Goal: Task Accomplishment & Management: Use online tool/utility

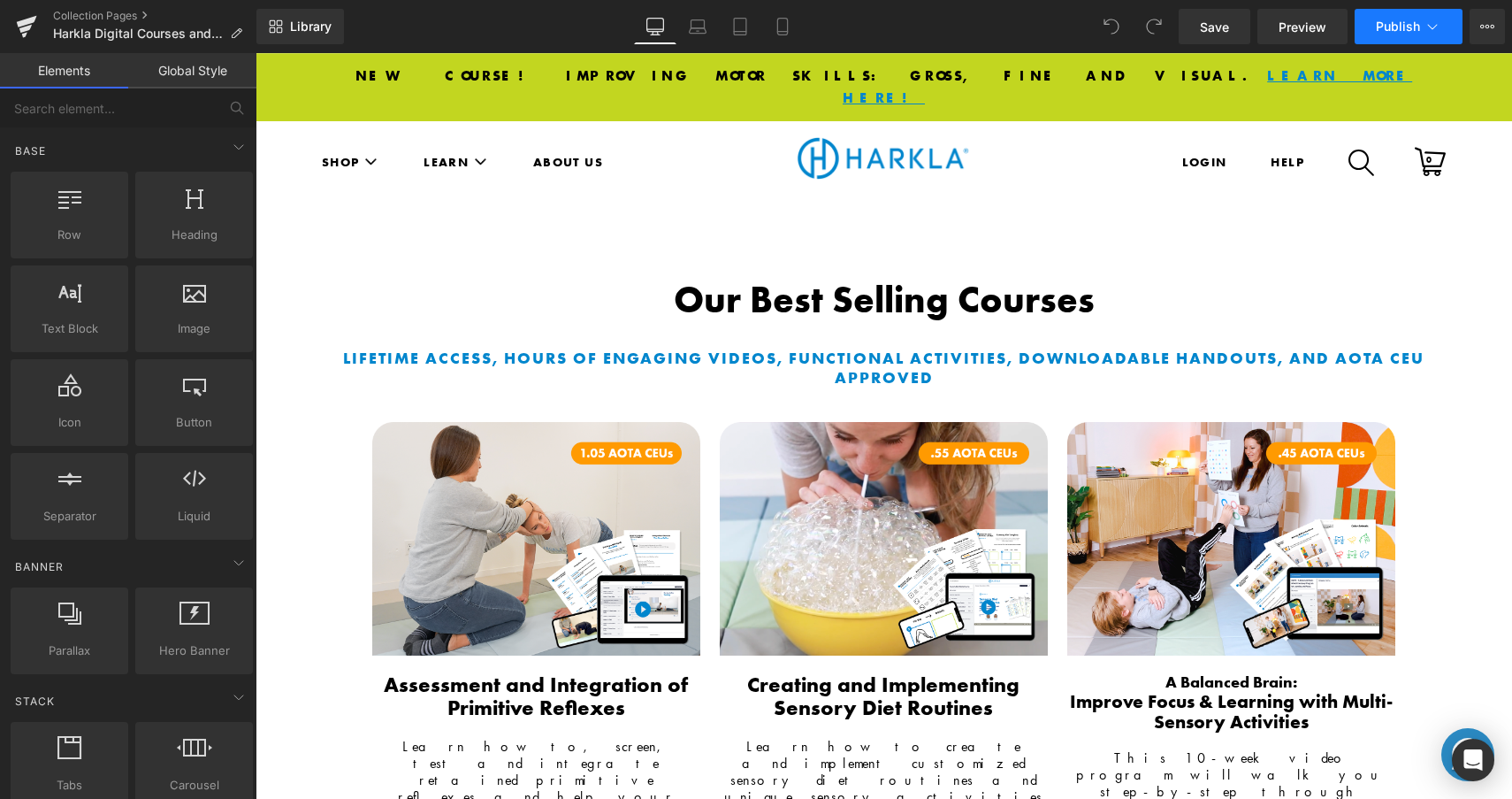
click at [1402, 21] on span "Publish" at bounding box center [1397, 27] width 44 height 14
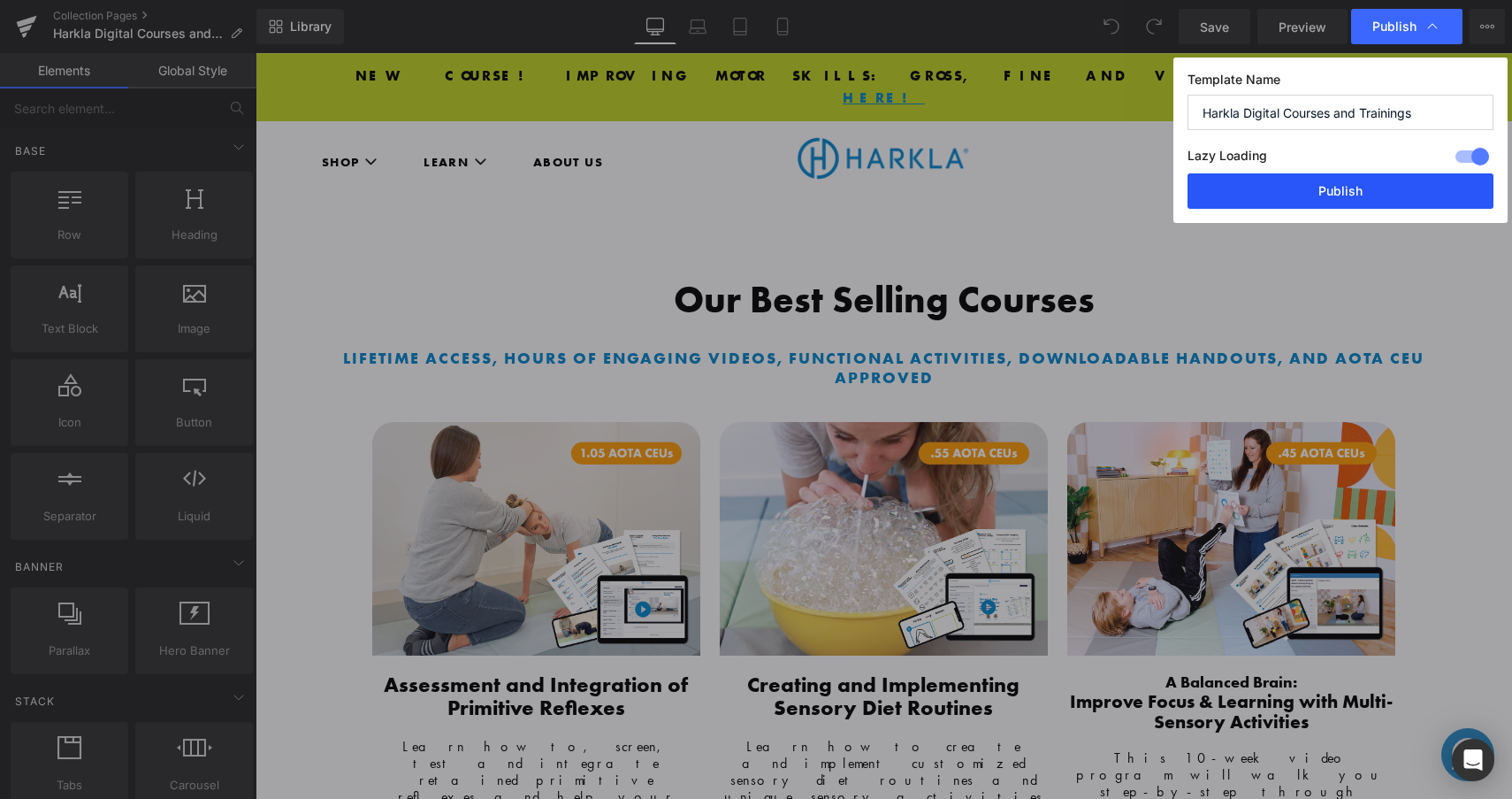
click at [1416, 184] on button "Publish" at bounding box center [1340, 191] width 306 height 35
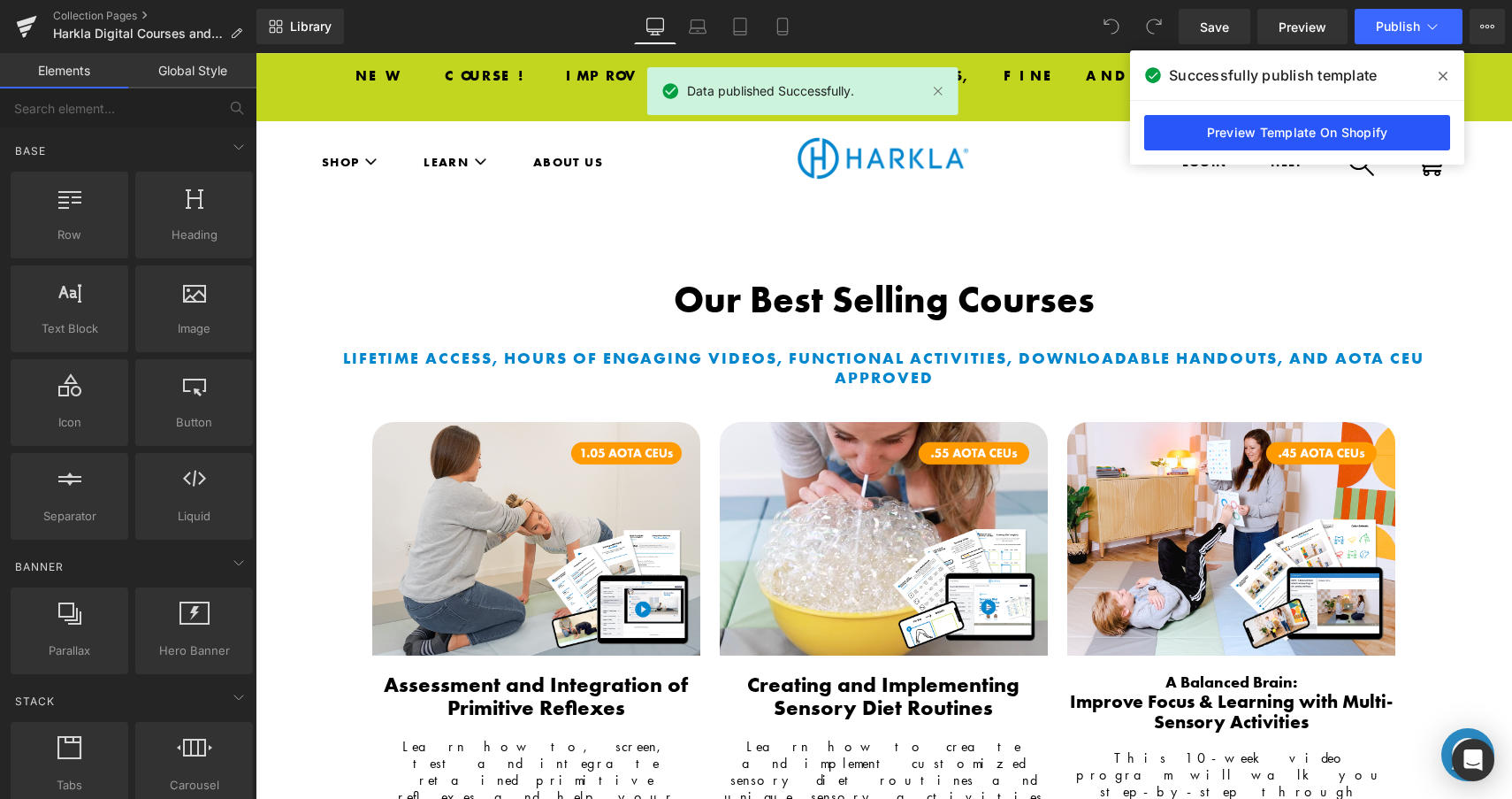
click at [1374, 120] on link "Preview Template On Shopify" at bounding box center [1296, 132] width 306 height 35
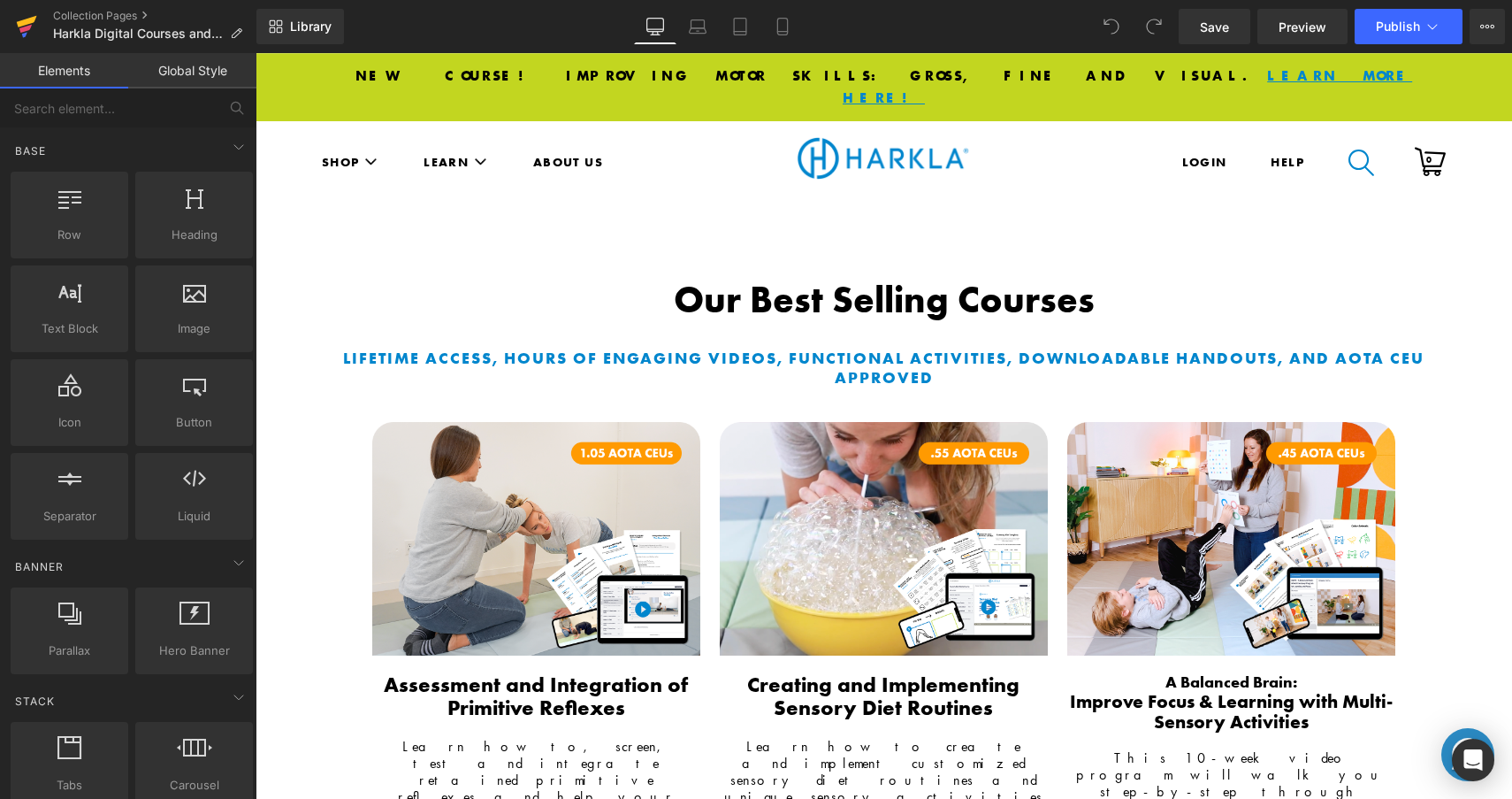
click at [29, 35] on icon at bounding box center [27, 26] width 22 height 44
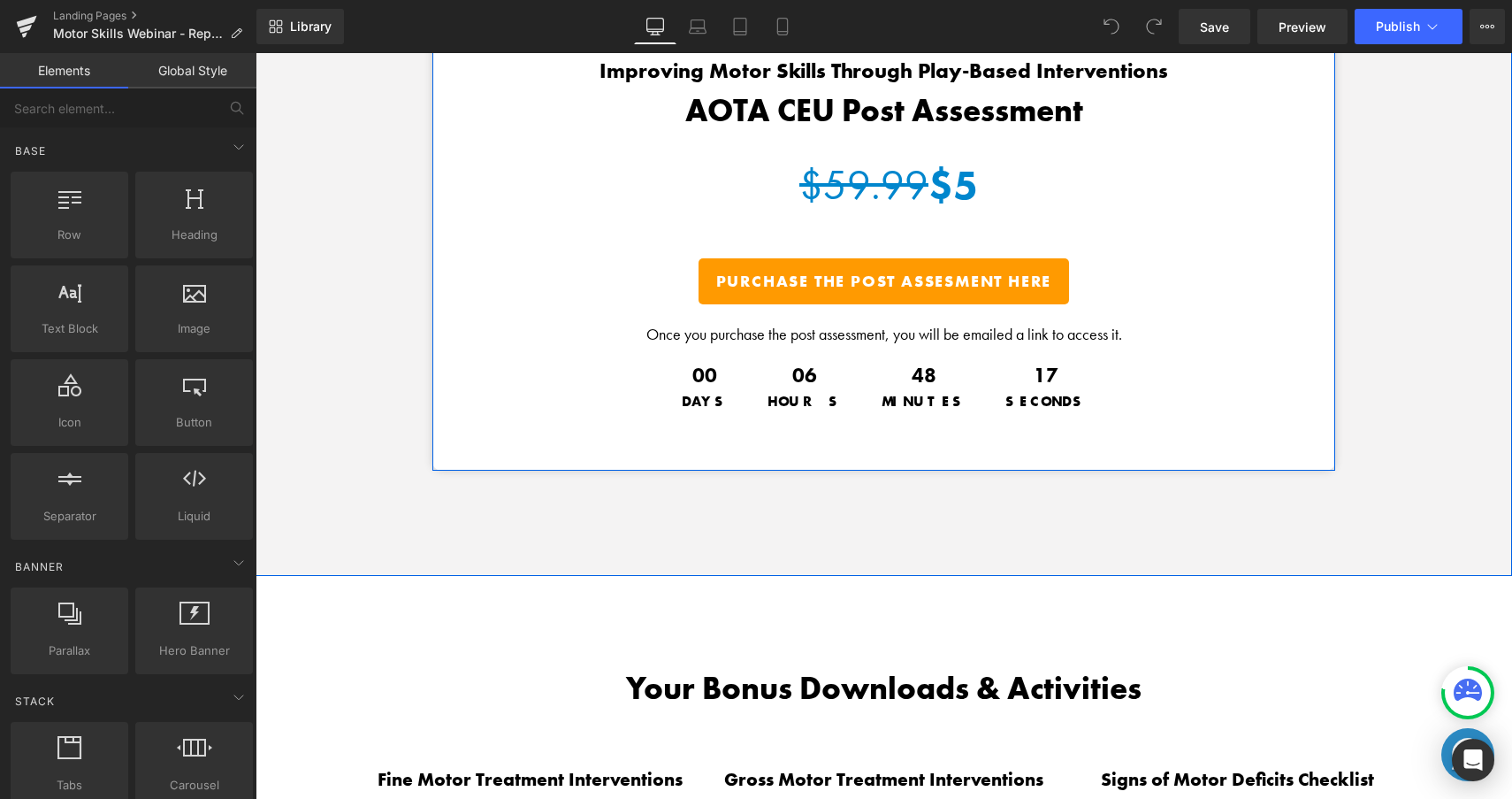
scroll to position [2655, 0]
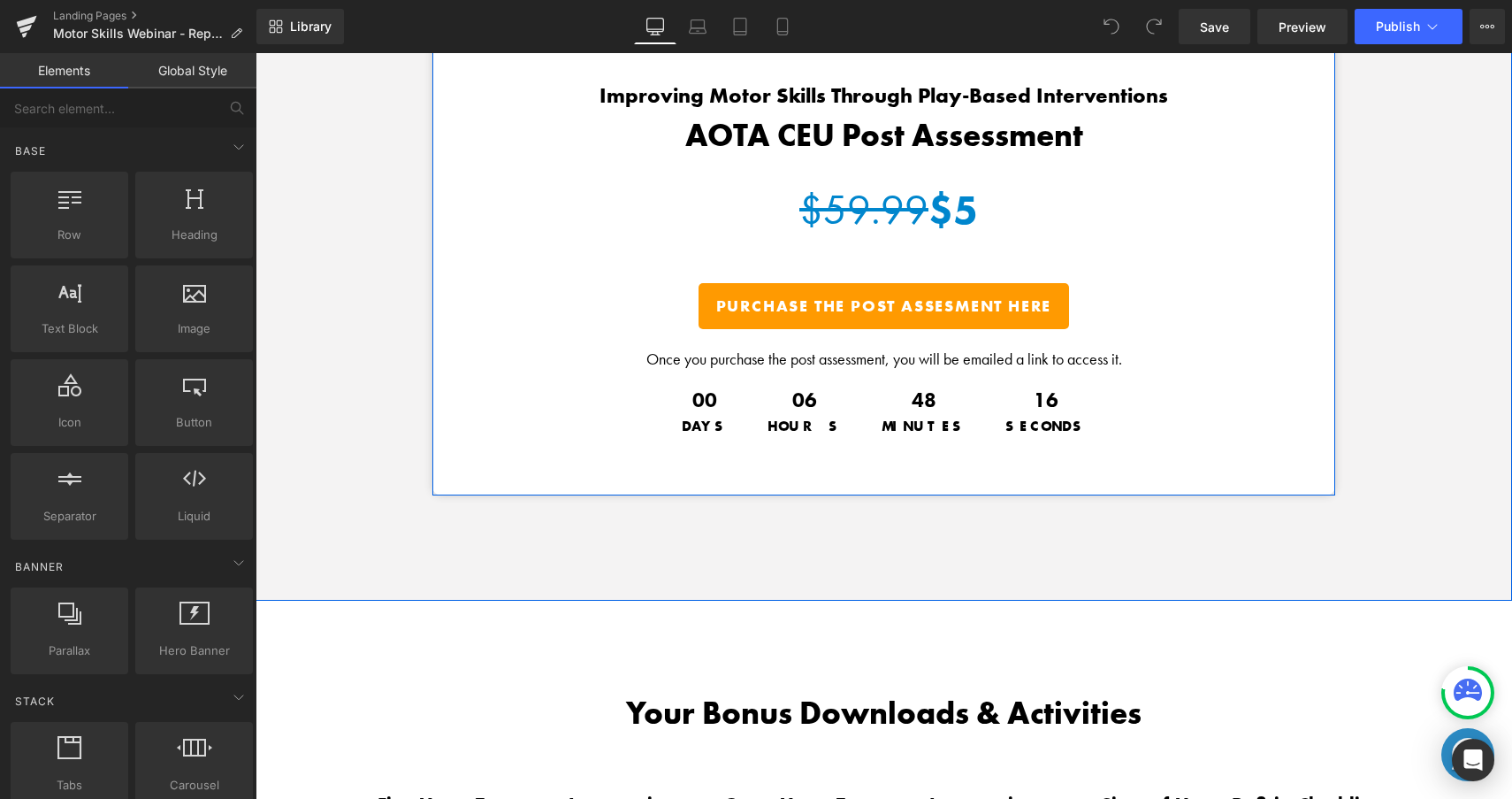
click at [887, 216] on strike "$59.99" at bounding box center [864, 209] width 129 height 53
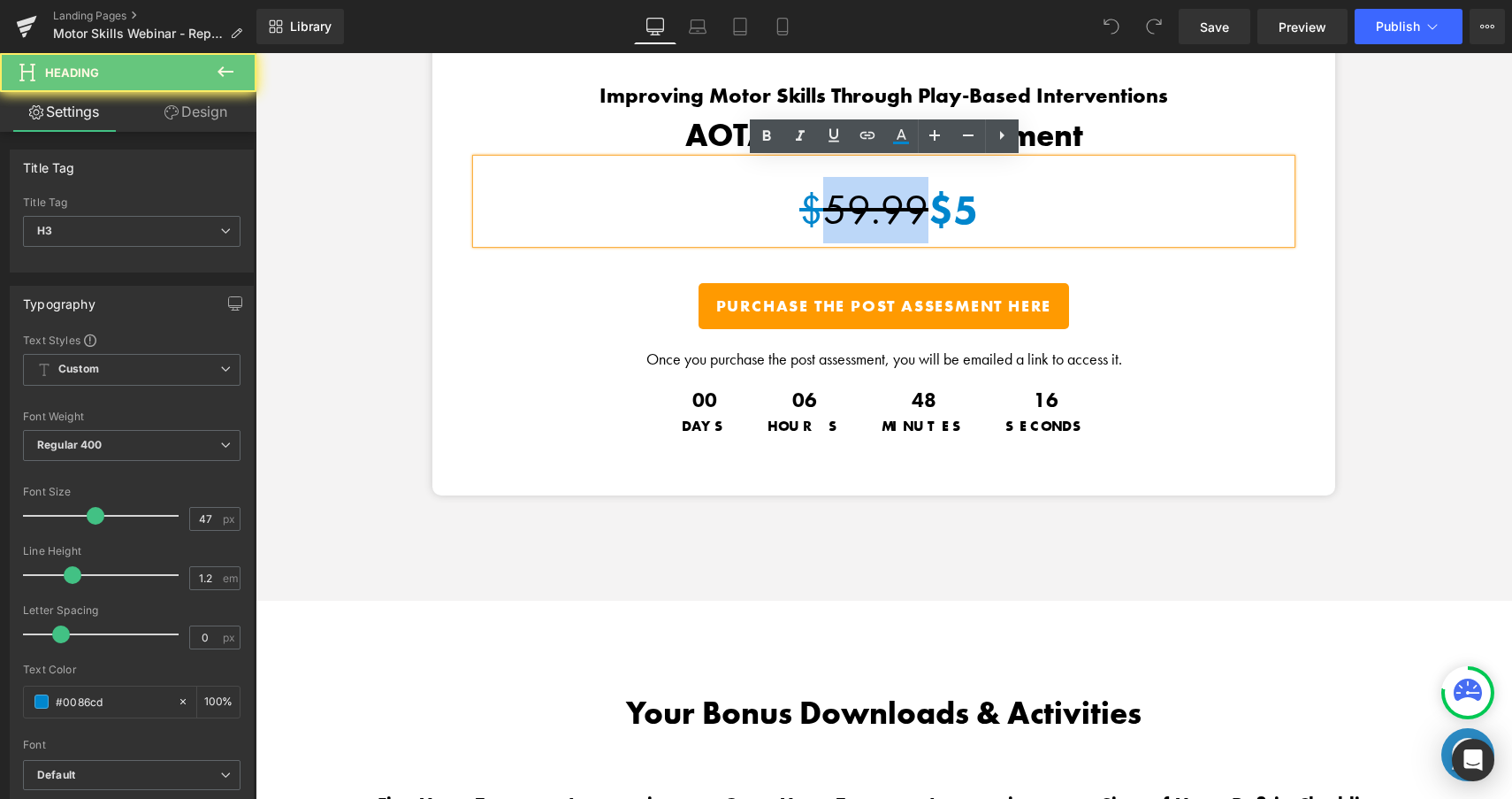
click at [887, 216] on strike "$59.99" at bounding box center [864, 209] width 129 height 53
click at [933, 212] on b "$5" at bounding box center [952, 209] width 49 height 53
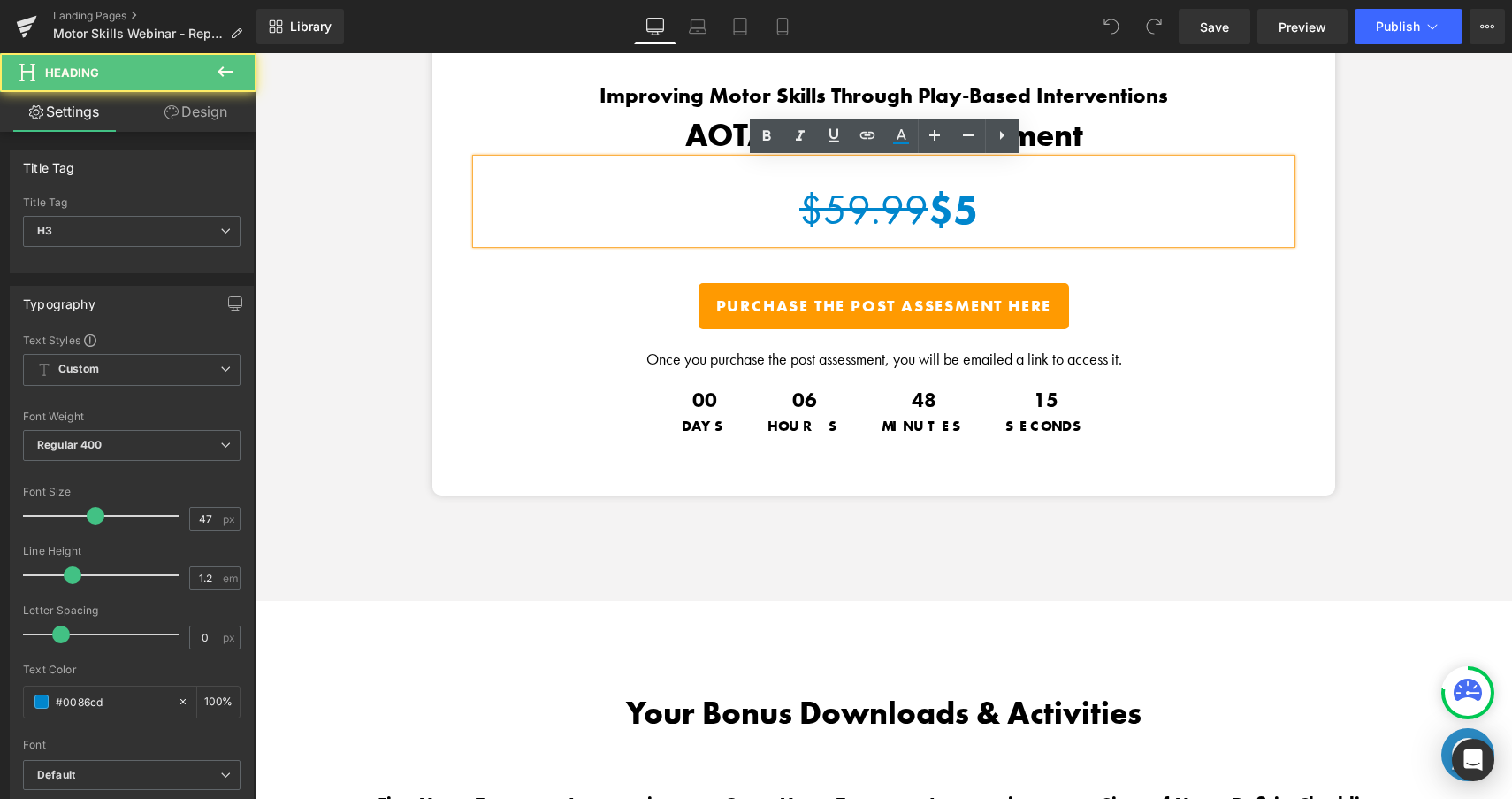
click at [977, 216] on b "$5" at bounding box center [952, 209] width 49 height 53
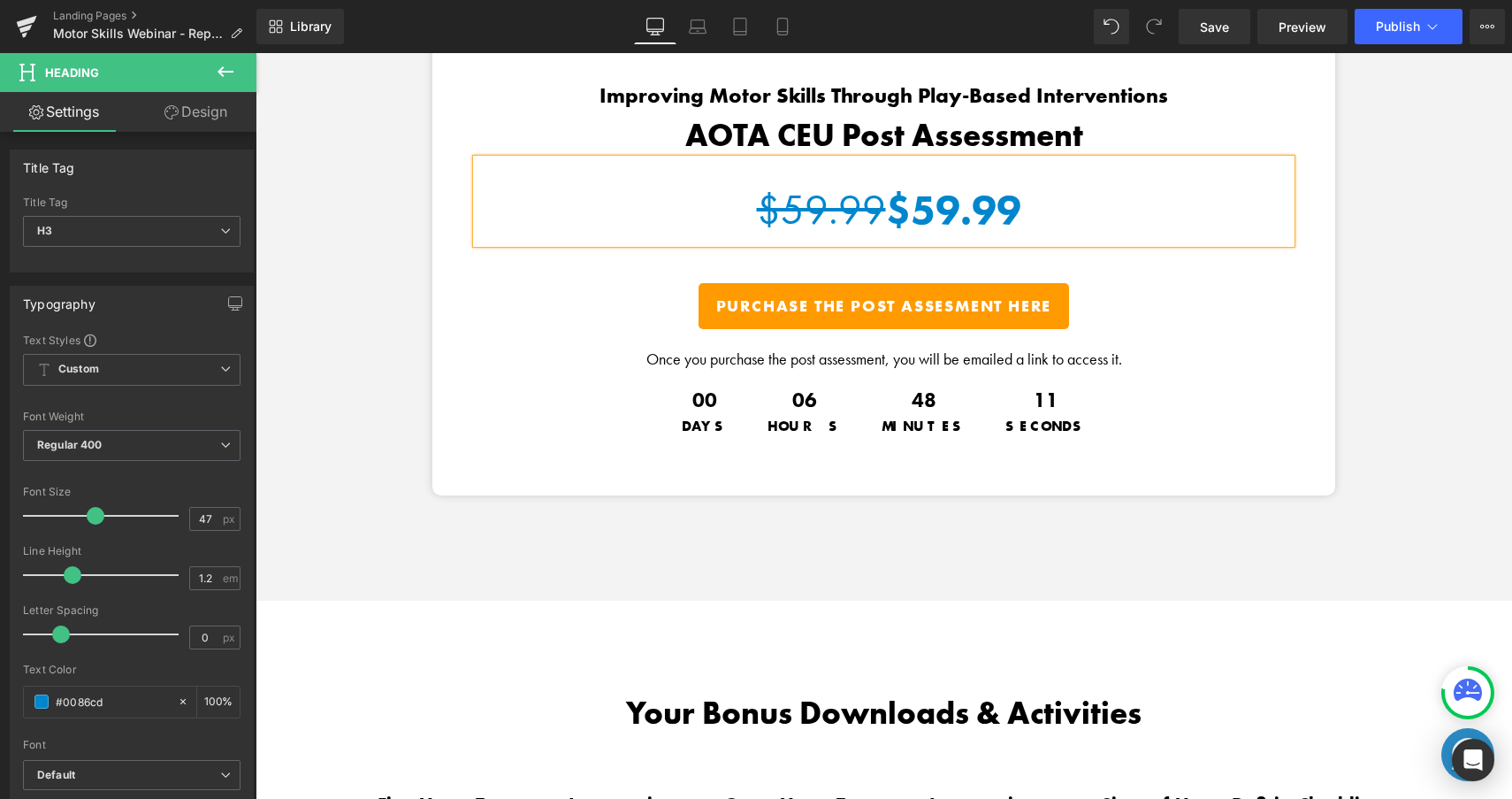
click at [886, 207] on b "$59.99" at bounding box center [953, 209] width 136 height 53
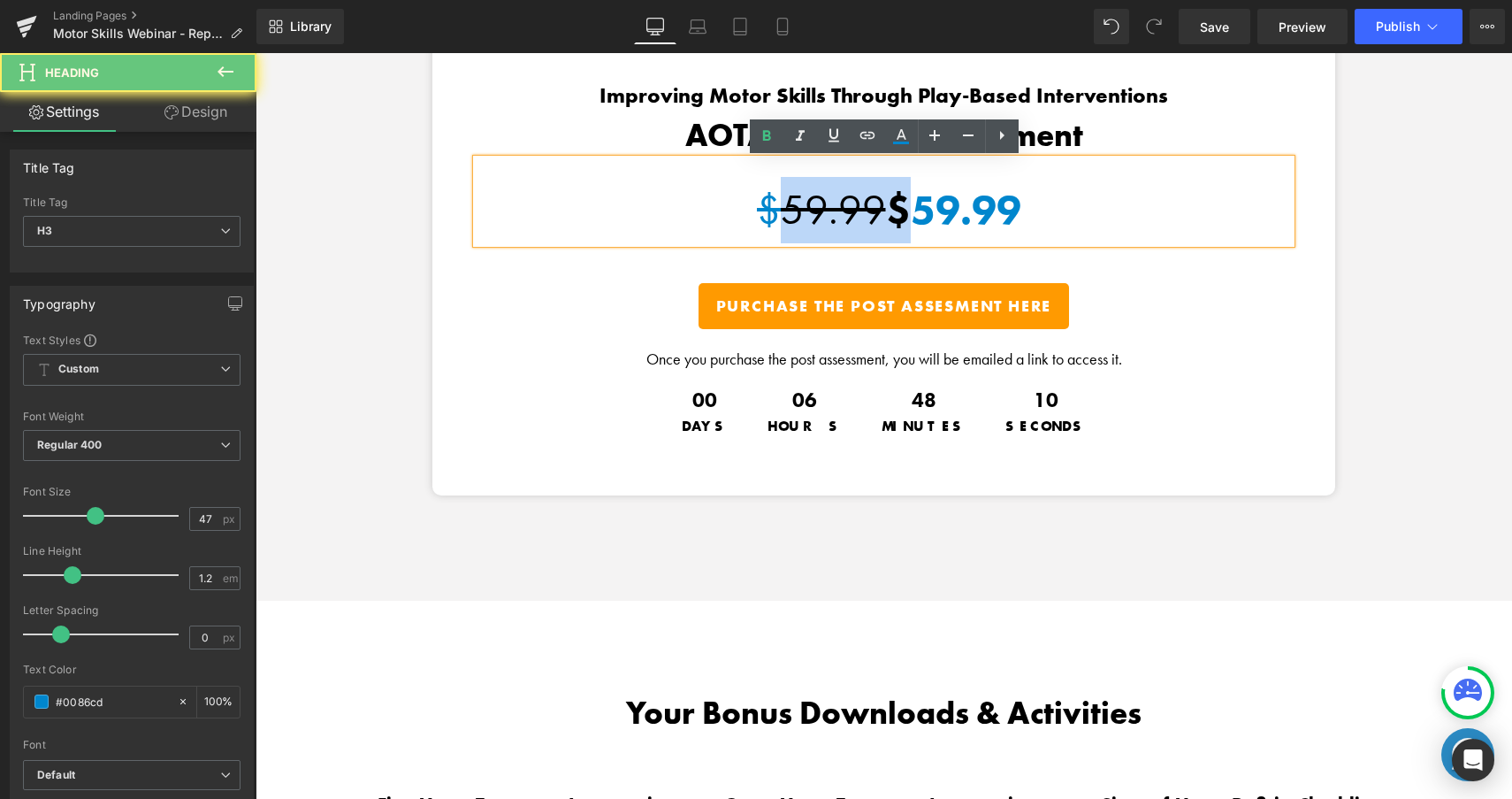
drag, startPoint x: 892, startPoint y: 207, endPoint x: 765, endPoint y: 200, distance: 127.2
click at [765, 200] on p "$59.99 $59.99" at bounding box center [883, 210] width 814 height 67
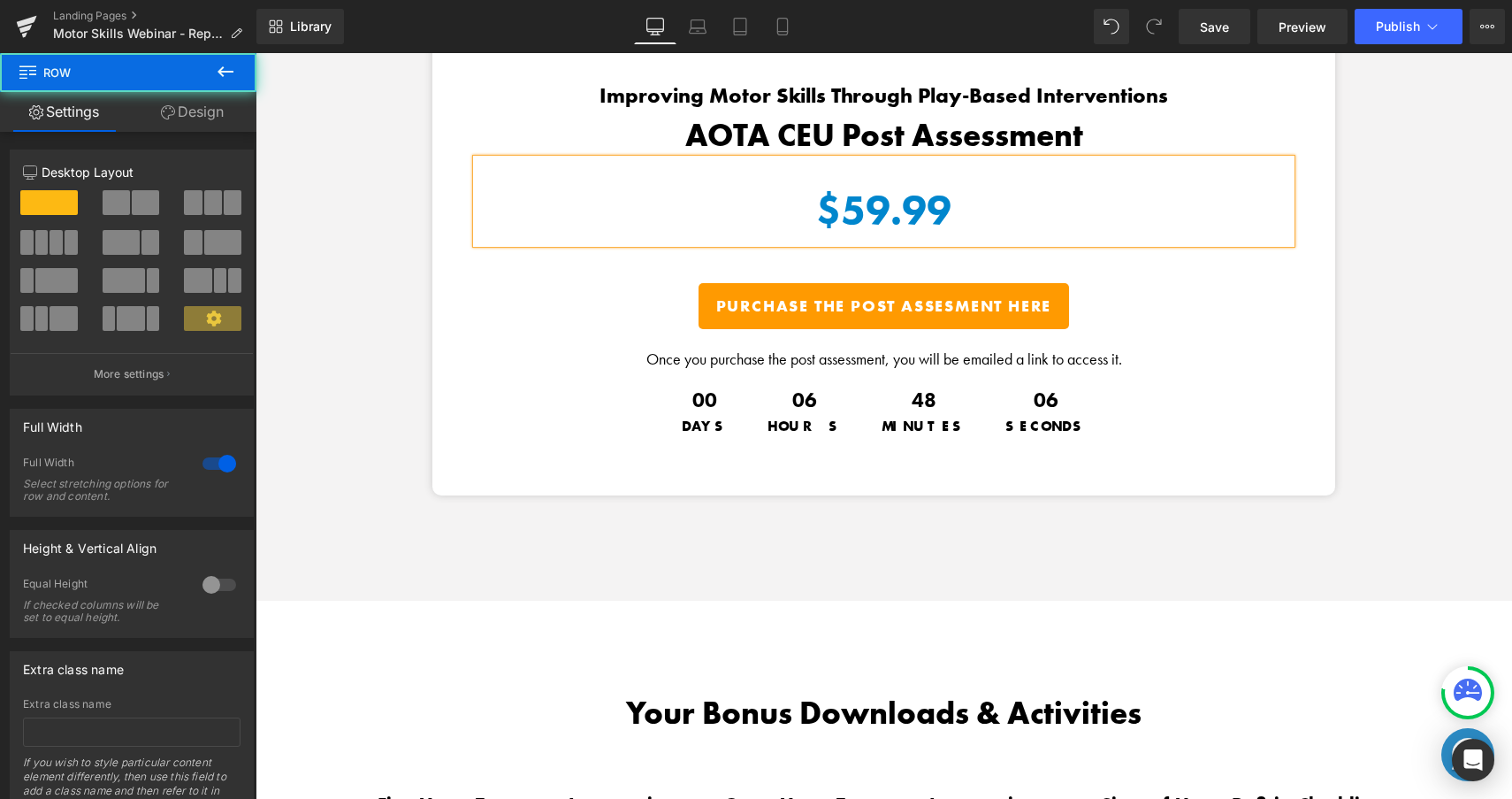
click at [1429, 305] on div "Get Your AOTA CEUs! Heading Improving Motor Skills Through Play-Based Intervent…" at bounding box center [883, 279] width 1256 height 643
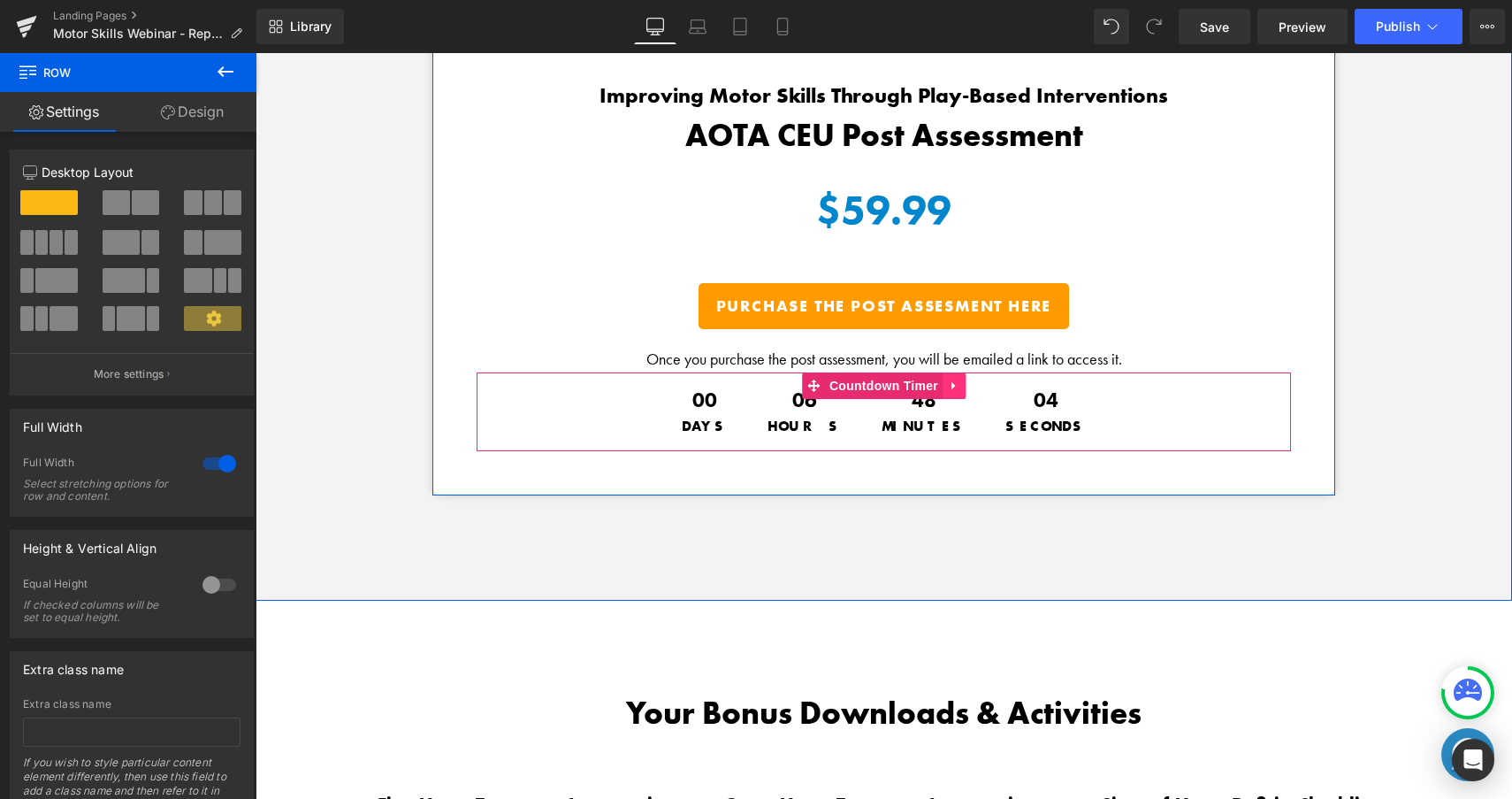
click at [948, 390] on icon at bounding box center [954, 385] width 13 height 13
click at [961, 387] on icon at bounding box center [966, 386] width 13 height 13
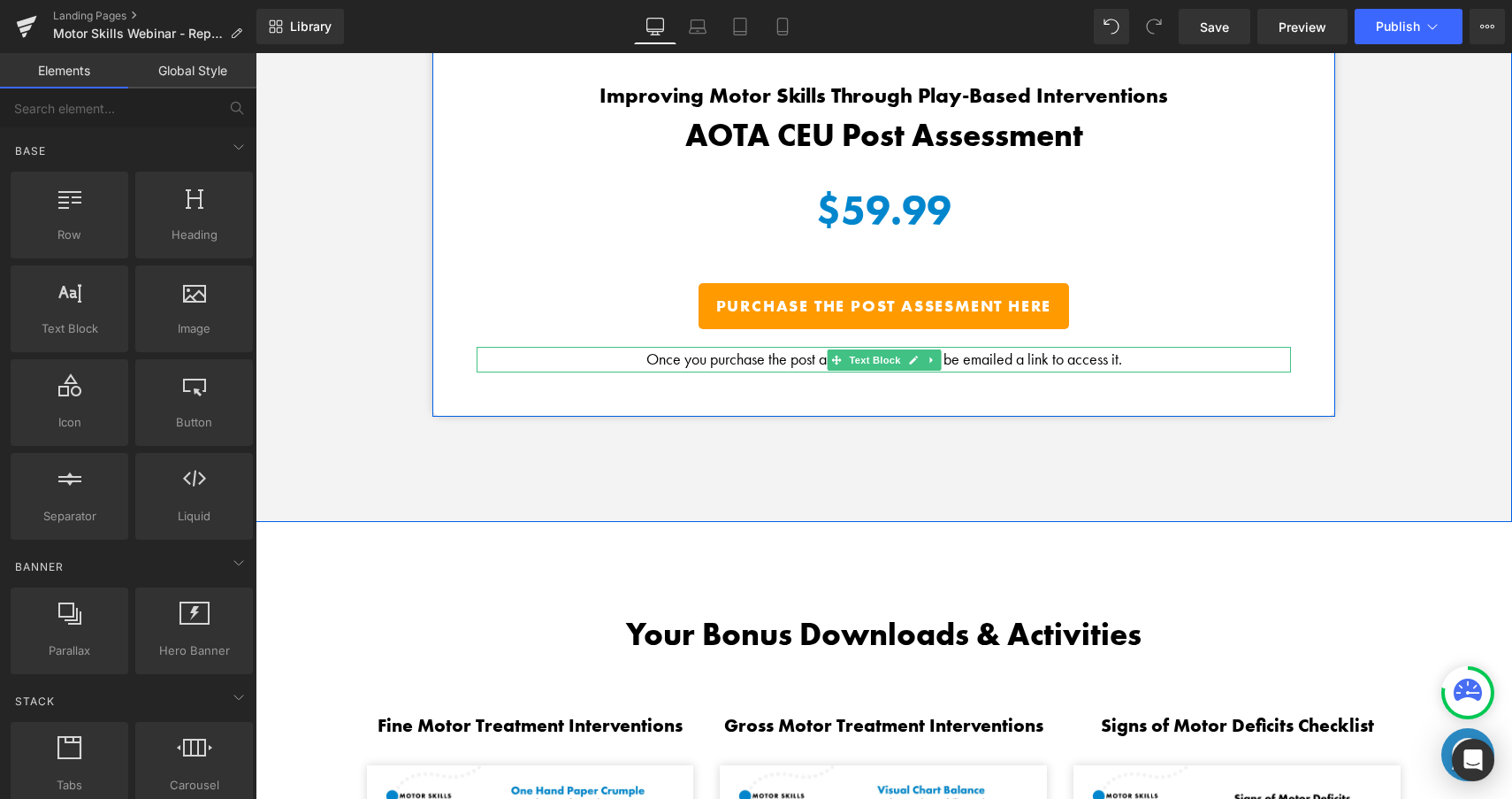
scroll to position [2610, 0]
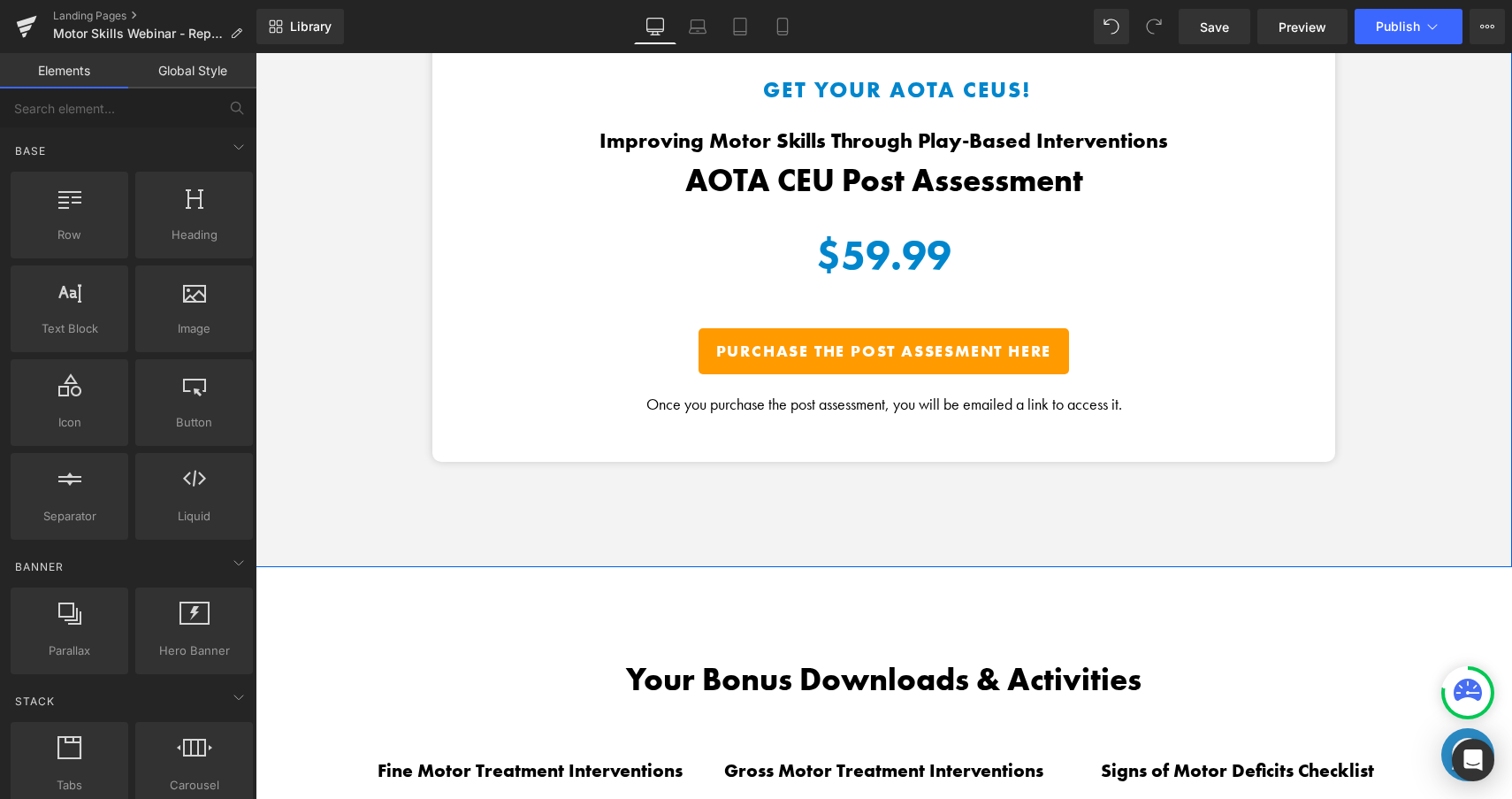
click at [1432, 397] on div "Get Your AOTA CEUs! Heading Improving Motor Skills Through Play-Based Intervent…" at bounding box center [883, 285] width 1256 height 564
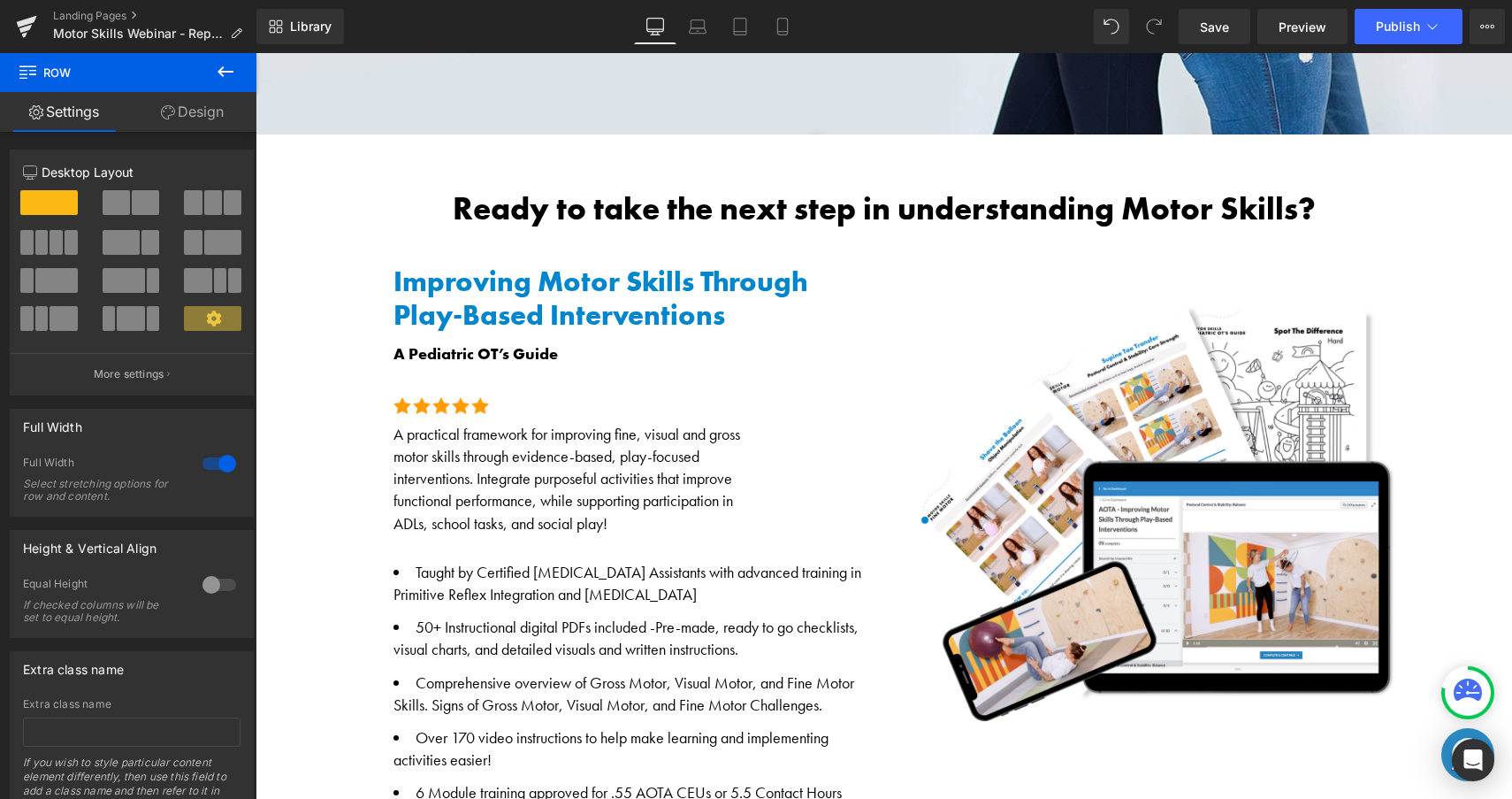
scroll to position [0, 0]
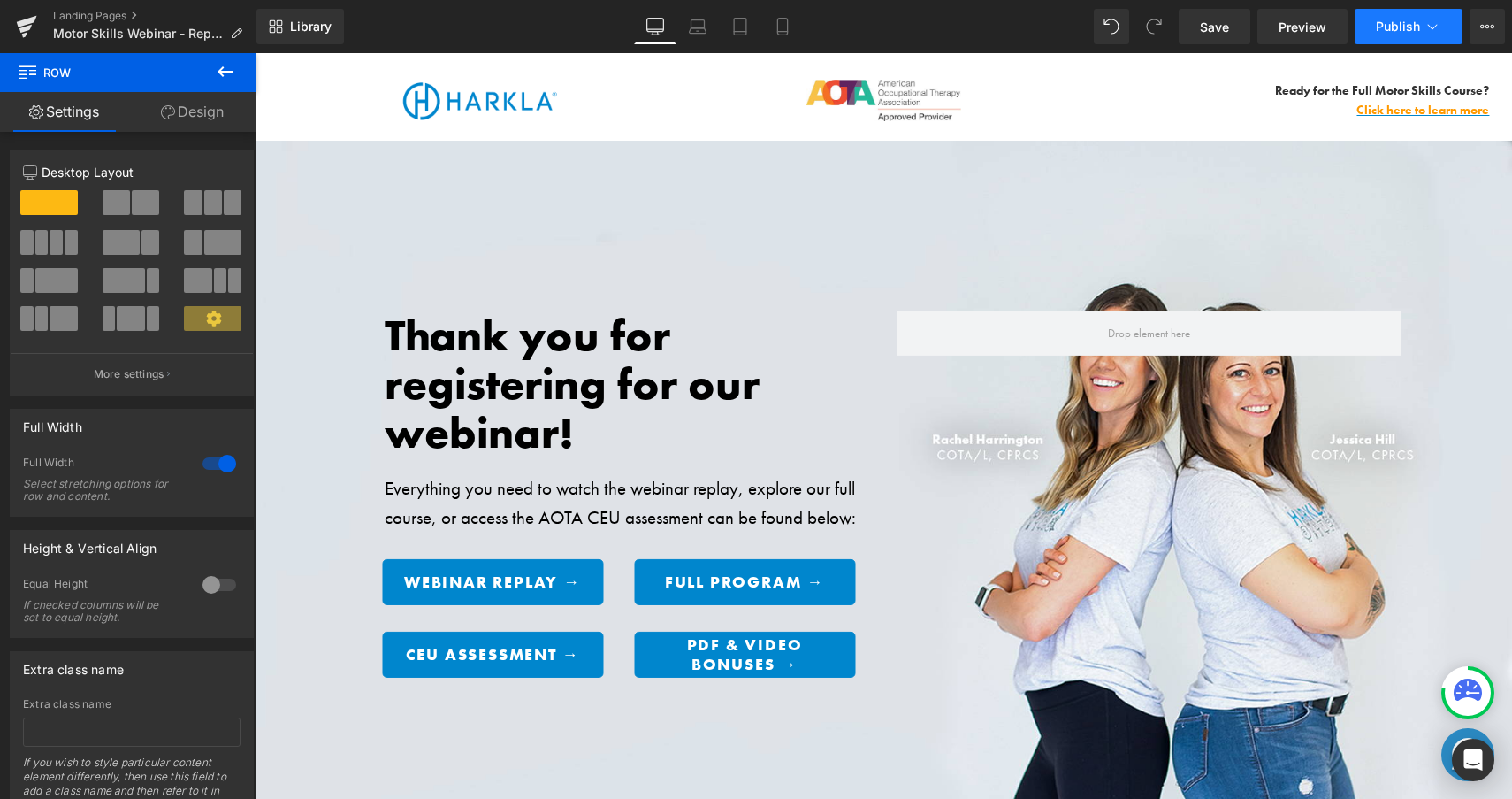
click at [1382, 26] on span "Publish" at bounding box center [1397, 27] width 44 height 14
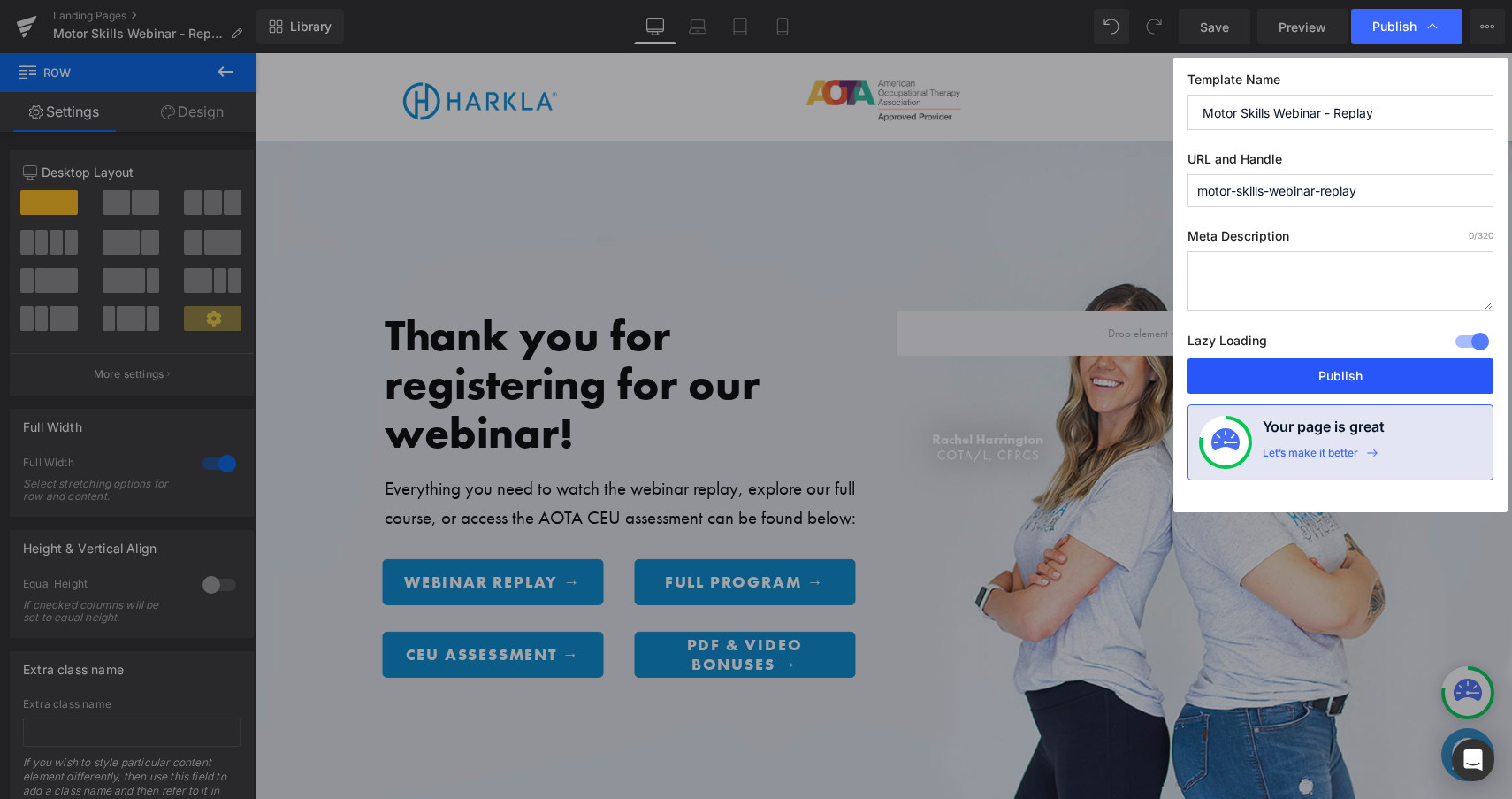
click at [1258, 377] on button "Publish" at bounding box center [1340, 376] width 306 height 35
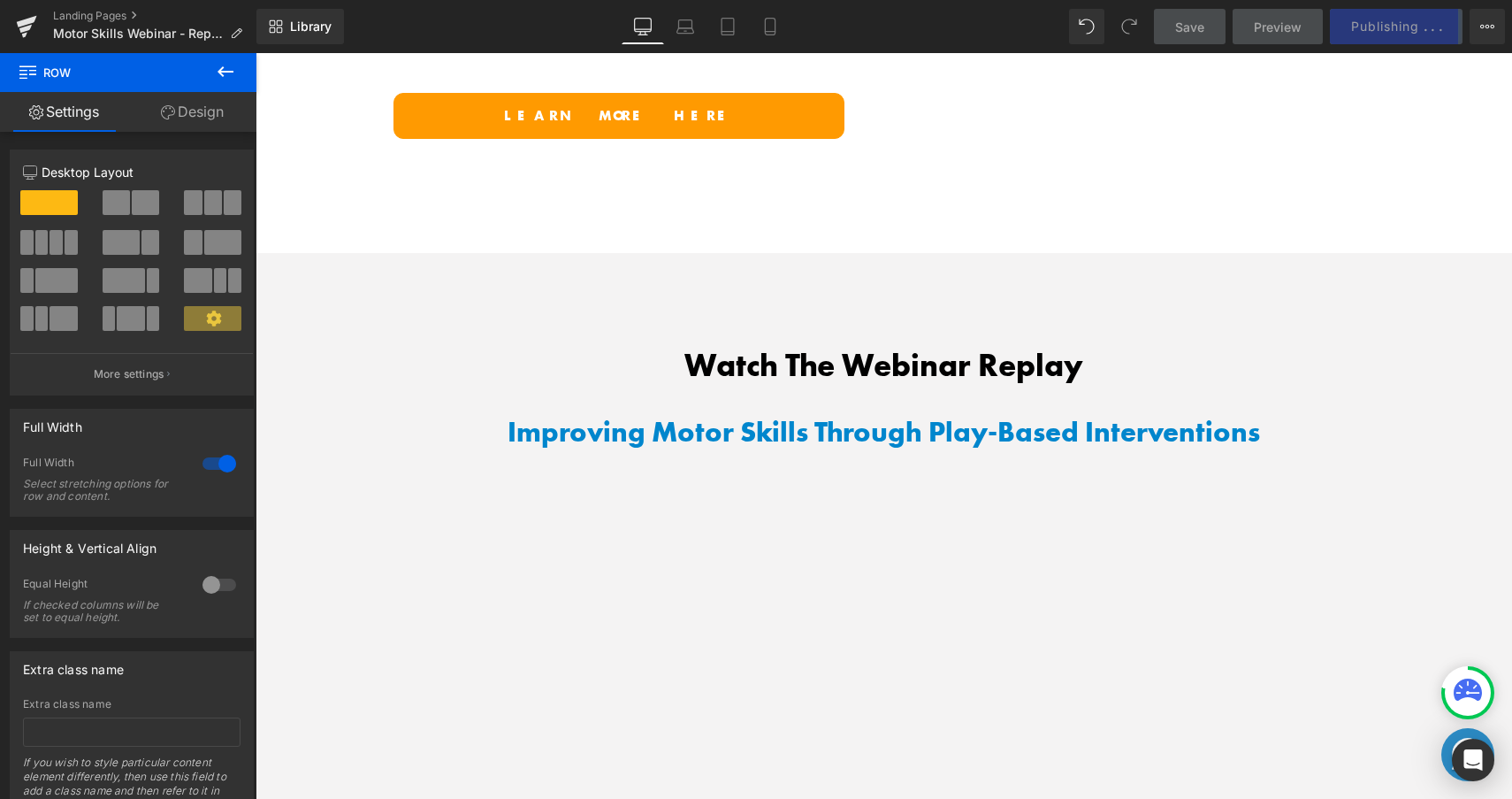
scroll to position [1700, 0]
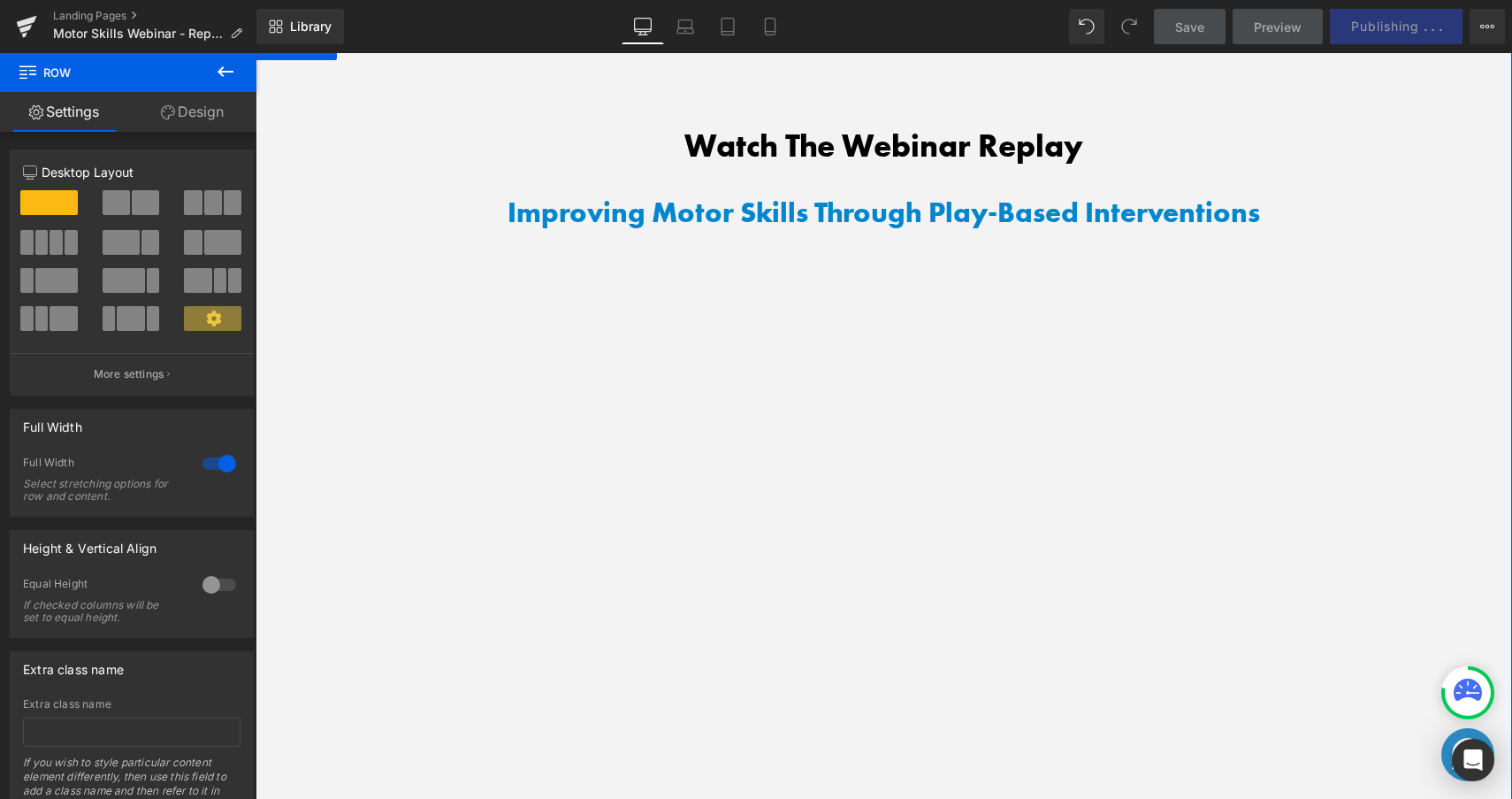
click at [318, 448] on div "Watch The Webinar Replay Heading Improving Motor Skills Through Play-Based Inte…" at bounding box center [883, 474] width 1256 height 704
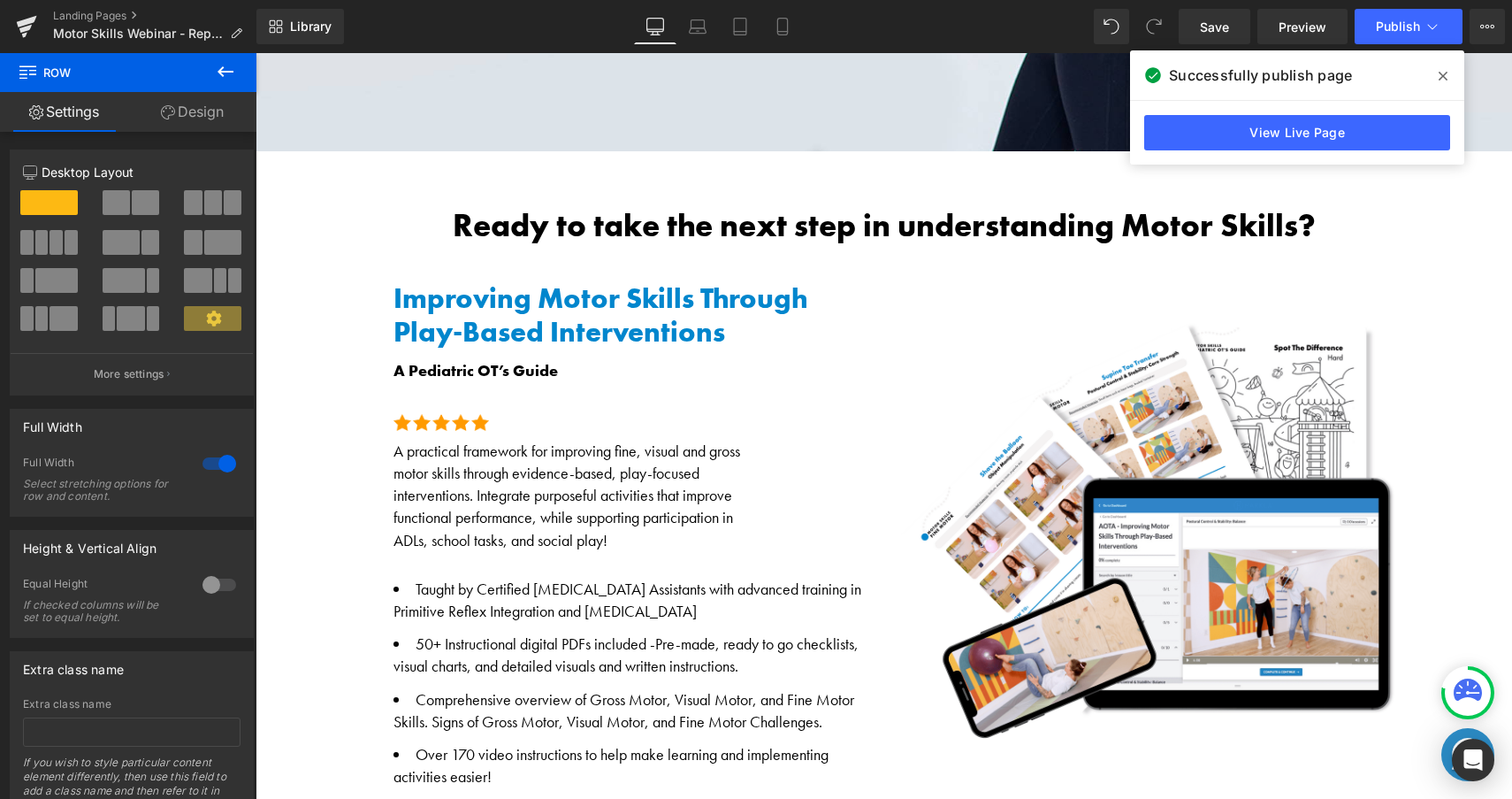
scroll to position [0, 0]
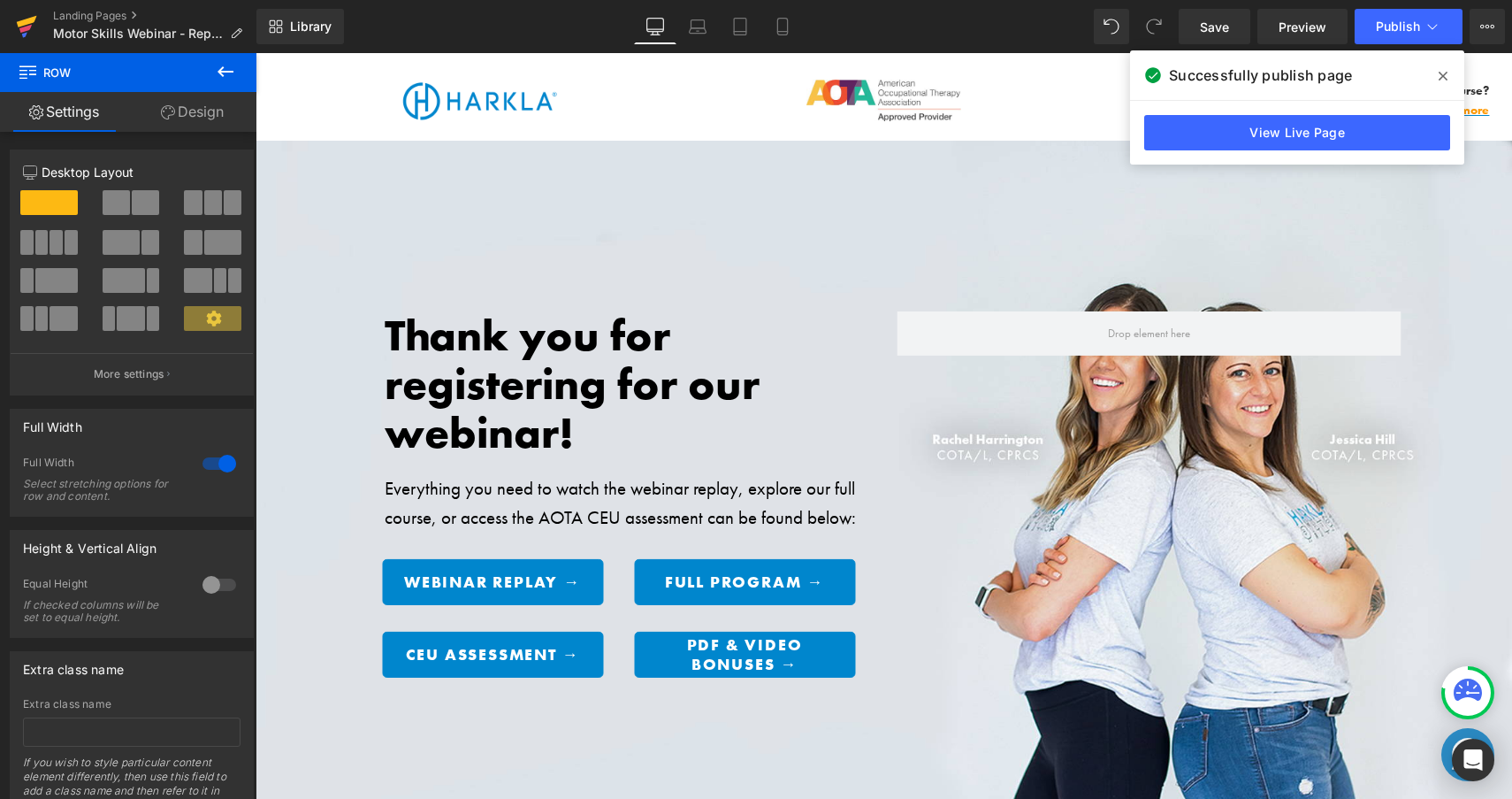
click at [33, 25] on icon at bounding box center [27, 26] width 22 height 44
